Goal: Task Accomplishment & Management: Use online tool/utility

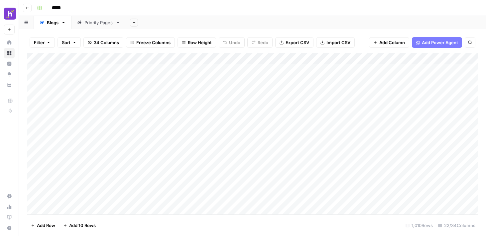
click at [94, 21] on div "Priority Pages" at bounding box center [98, 22] width 29 height 7
click at [207, 58] on div "Add Column" at bounding box center [252, 134] width 451 height 162
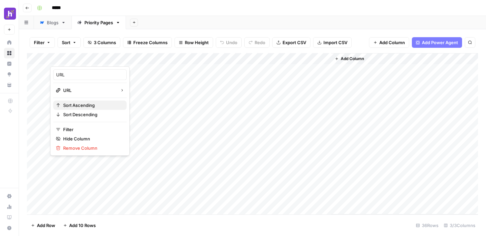
click at [69, 107] on span "Sort Ascending" at bounding box center [92, 105] width 58 height 7
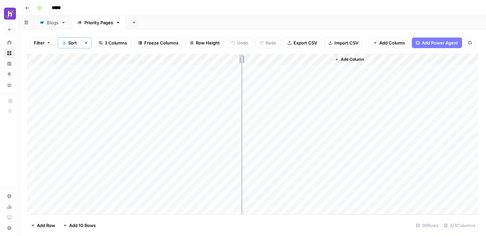
drag, startPoint x: 212, startPoint y: 58, endPoint x: 245, endPoint y: 58, distance: 33.6
click at [245, 58] on div "Add Column" at bounding box center [252, 134] width 451 height 161
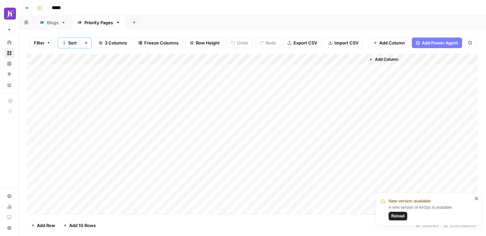
click at [371, 197] on span "Reload" at bounding box center [397, 216] width 13 height 6
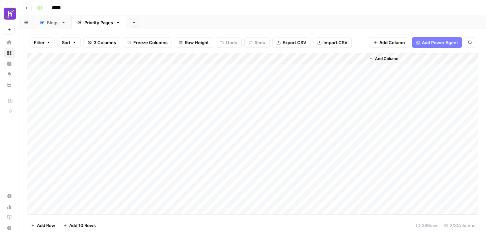
click at [238, 59] on div "Add Column" at bounding box center [252, 134] width 451 height 162
click at [91, 103] on span "Sort Ascending" at bounding box center [92, 105] width 58 height 7
click at [111, 198] on div "Add Column" at bounding box center [252, 134] width 451 height 161
click at [110, 198] on div "Add Column" at bounding box center [252, 134] width 451 height 161
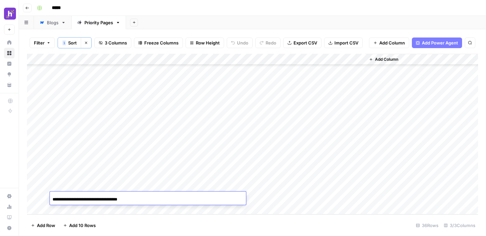
click at [110, 199] on input "**********" at bounding box center [106, 200] width 106 height 8
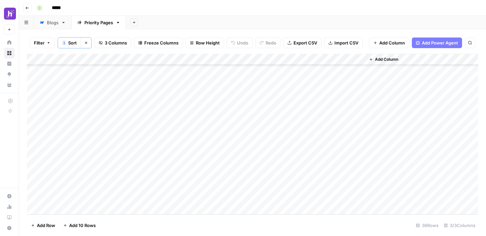
click at [330, 199] on div "Add Column" at bounding box center [252, 134] width 451 height 161
click at [67, 209] on div "Add Column" at bounding box center [252, 134] width 451 height 161
type input "**********"
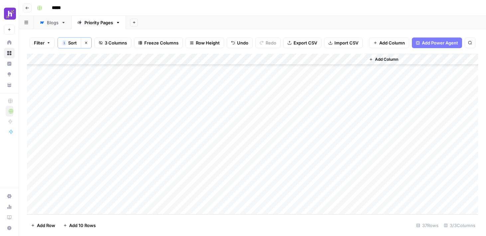
click at [65, 208] on div "Add Column" at bounding box center [252, 134] width 451 height 161
click at [66, 208] on div "Add Column" at bounding box center [252, 134] width 451 height 161
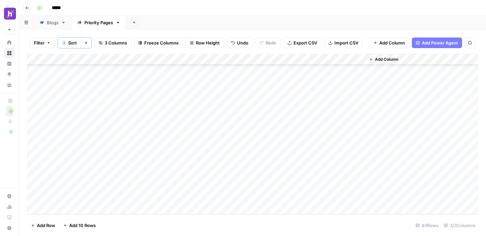
click at [66, 208] on div "Add Column" at bounding box center [252, 134] width 451 height 161
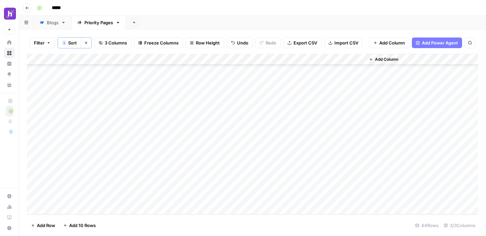
click at [66, 208] on div "Add Column" at bounding box center [252, 134] width 451 height 161
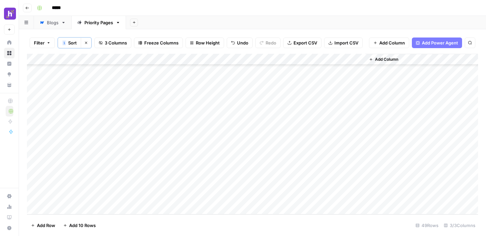
click at [66, 208] on div "Add Column" at bounding box center [252, 134] width 451 height 161
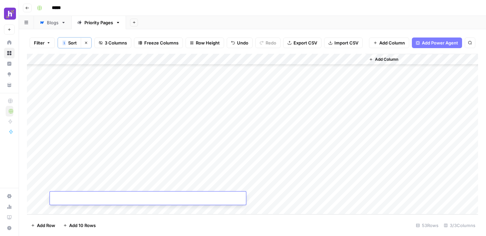
click at [66, 208] on div "Add Column" at bounding box center [252, 134] width 451 height 161
click at [77, 130] on div "Add Column" at bounding box center [252, 134] width 451 height 161
click at [89, 133] on div "Add Column" at bounding box center [252, 134] width 451 height 161
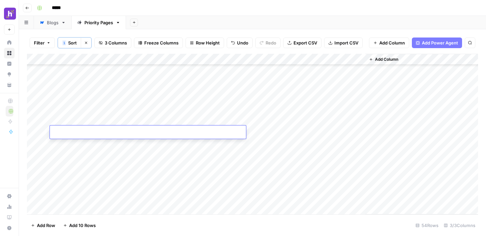
type input "**********"
click at [87, 149] on div "Add Column" at bounding box center [252, 134] width 451 height 161
click at [69, 134] on div "Add Column" at bounding box center [252, 134] width 451 height 161
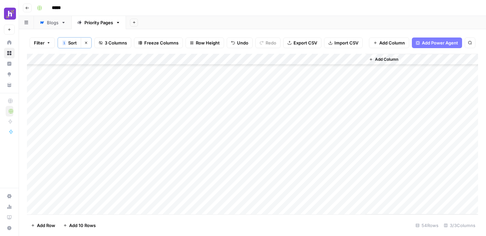
drag, startPoint x: 210, startPoint y: 164, endPoint x: 214, endPoint y: 78, distance: 85.2
click at [214, 78] on div "Add Column" at bounding box center [252, 134] width 451 height 161
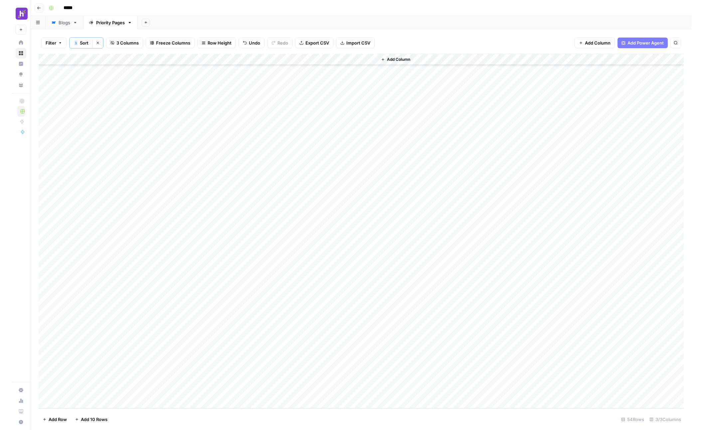
scroll to position [278, 0]
